Goal: Information Seeking & Learning: Learn about a topic

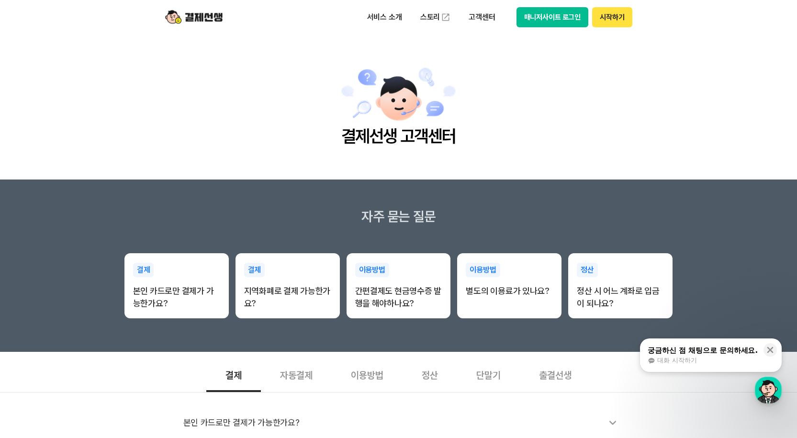
scroll to position [144, 0]
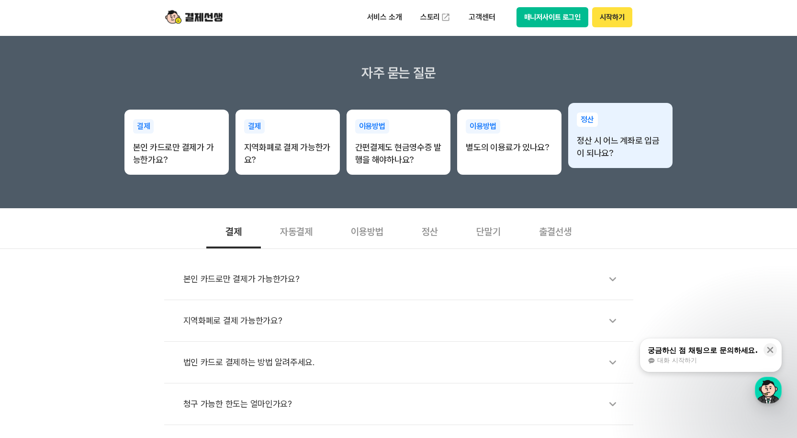
click at [599, 165] on div "정산 정산 시 어느 계좌로 입금이 되나요?" at bounding box center [620, 136] width 104 height 66
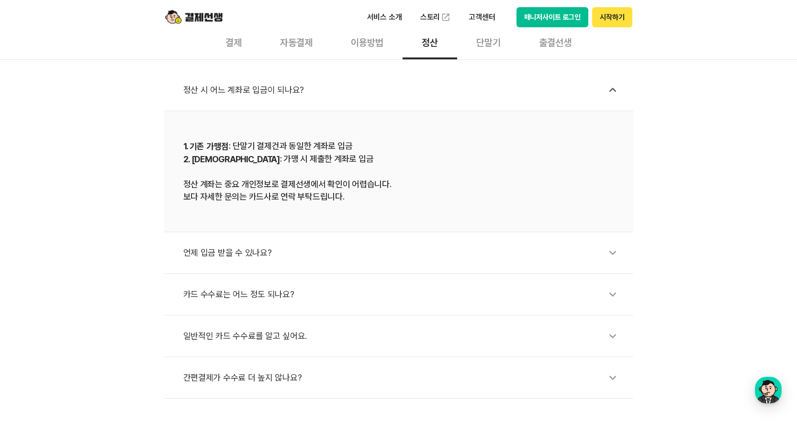
scroll to position [335, 0]
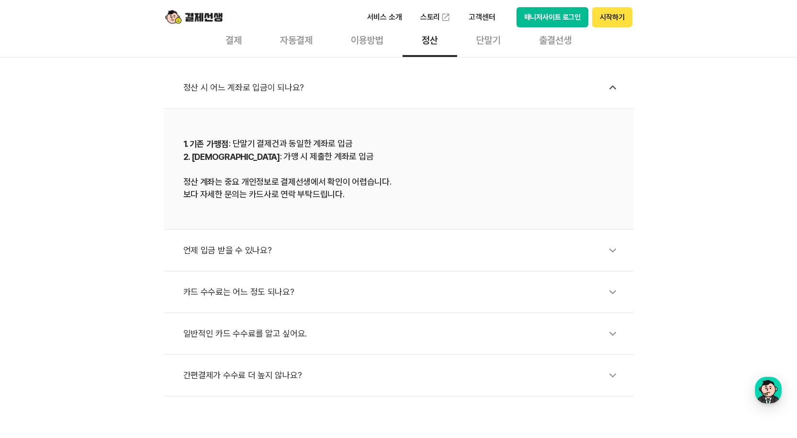
click at [611, 258] on icon at bounding box center [612, 250] width 22 height 22
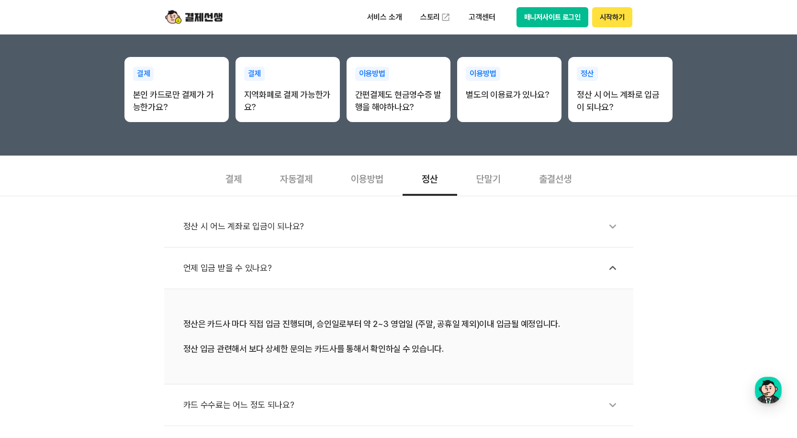
scroll to position [191, 0]
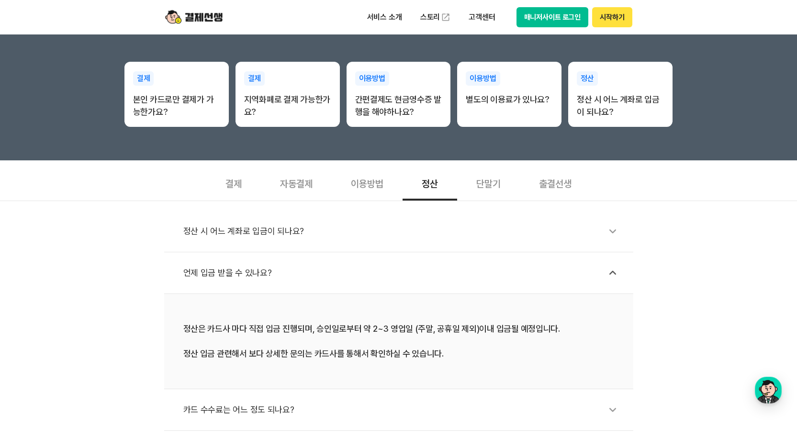
click at [230, 179] on div "결제" at bounding box center [233, 182] width 55 height 35
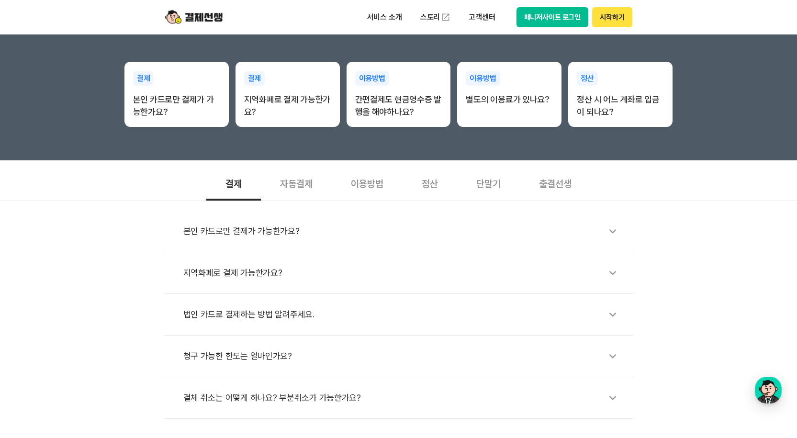
click at [301, 176] on div "자동결제" at bounding box center [296, 182] width 71 height 35
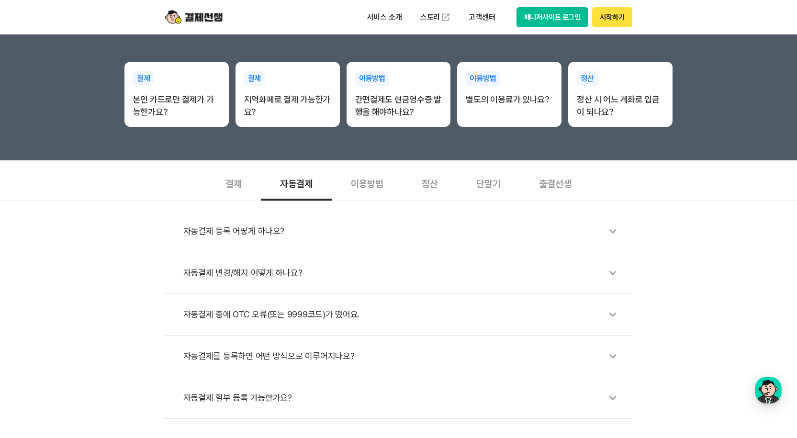
click at [429, 179] on div "정산" at bounding box center [429, 182] width 55 height 35
